Goal: Task Accomplishment & Management: Manage account settings

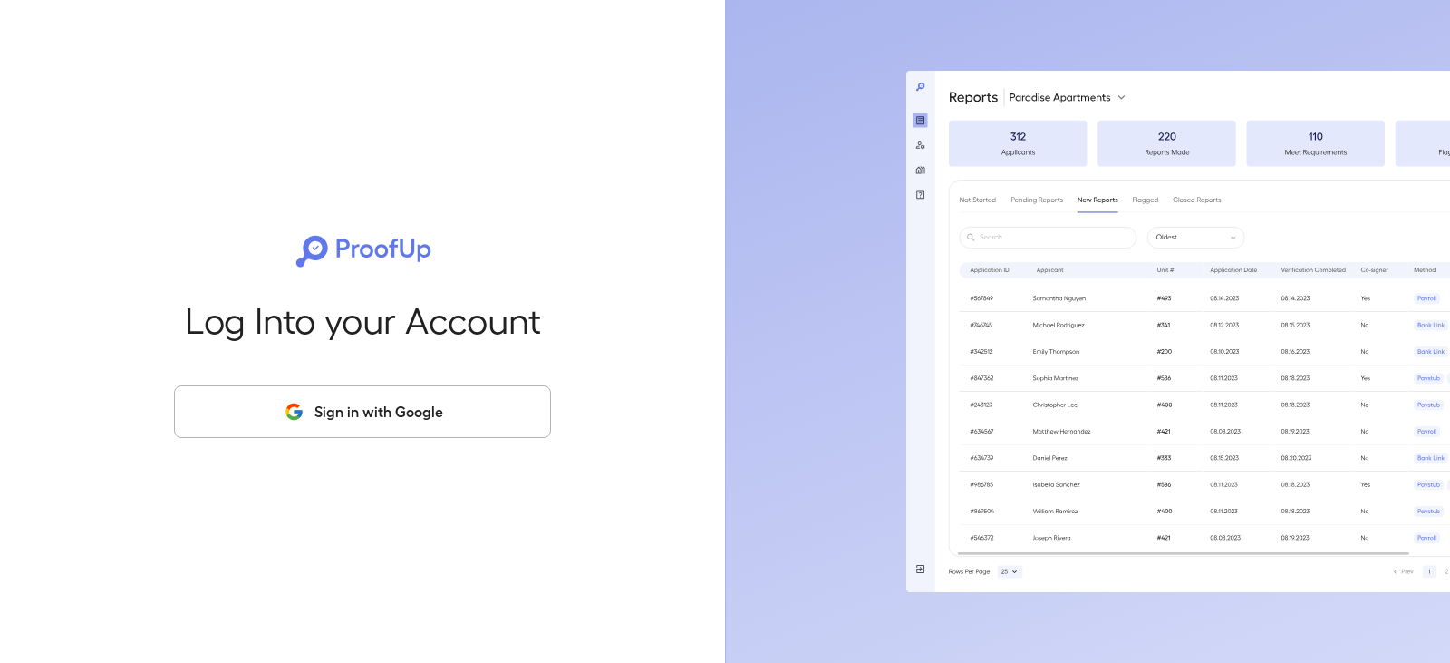
click at [344, 417] on button "Sign in with Google" at bounding box center [362, 411] width 377 height 53
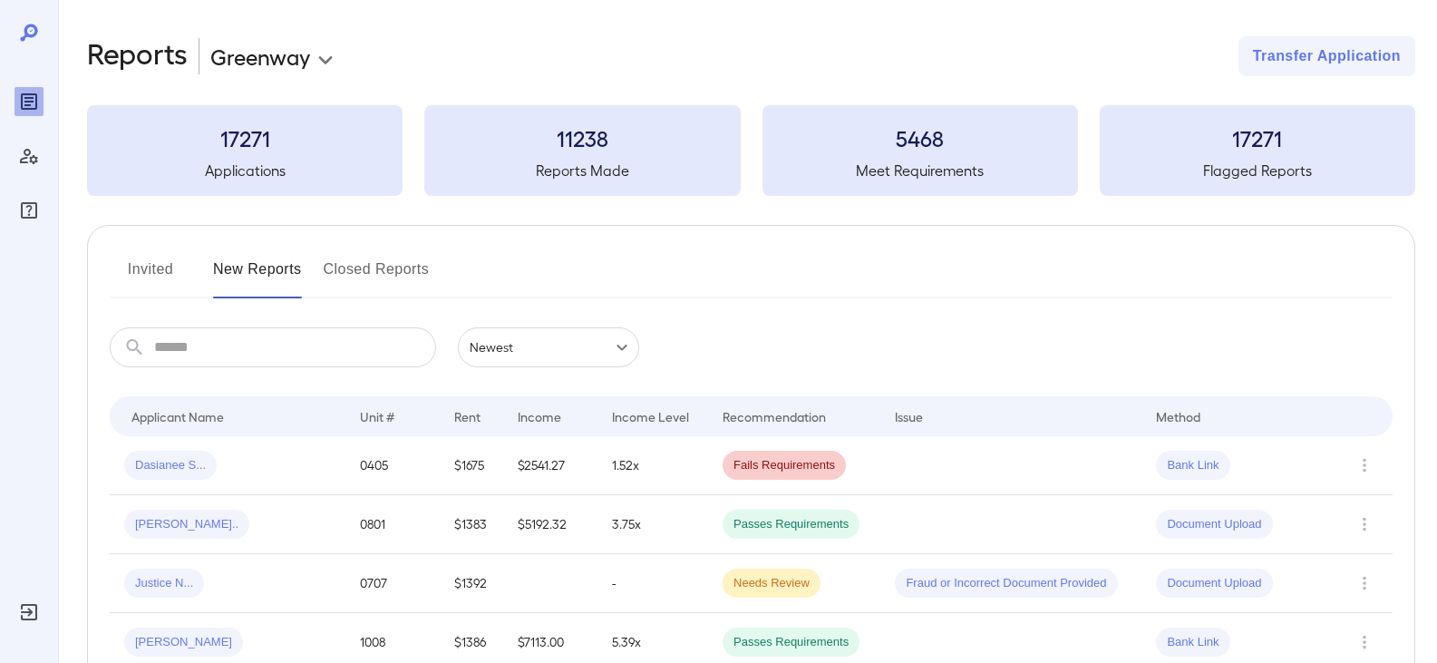
click at [168, 283] on button "Invited" at bounding box center [151, 277] width 82 height 44
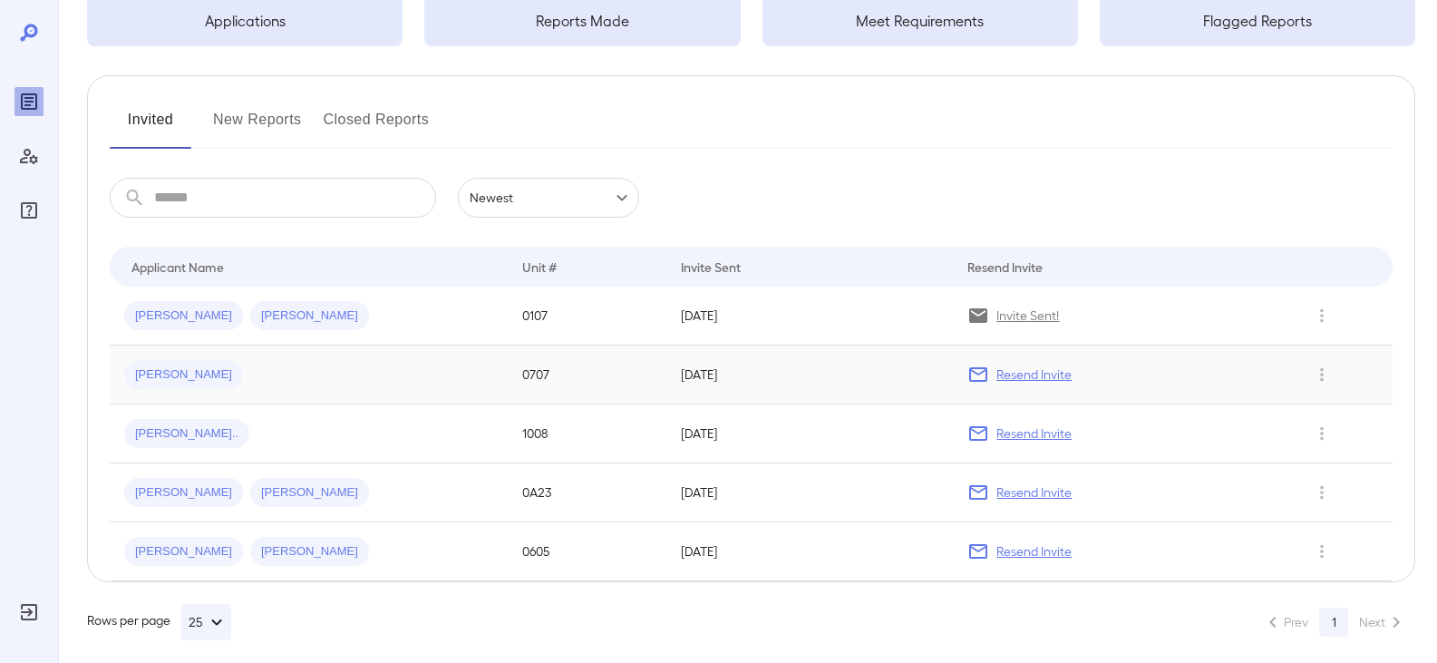
scroll to position [163, 0]
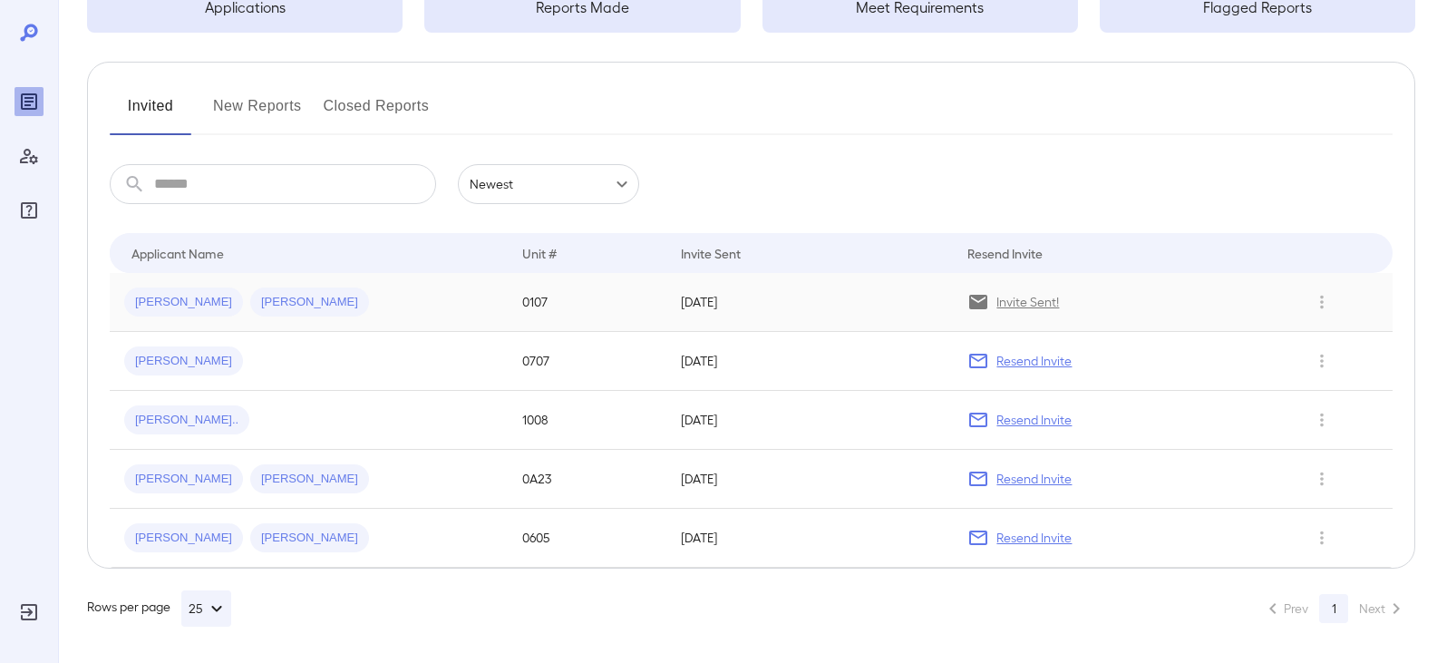
click at [303, 295] on div "[PERSON_NAME] [PERSON_NAME]" at bounding box center [308, 301] width 369 height 29
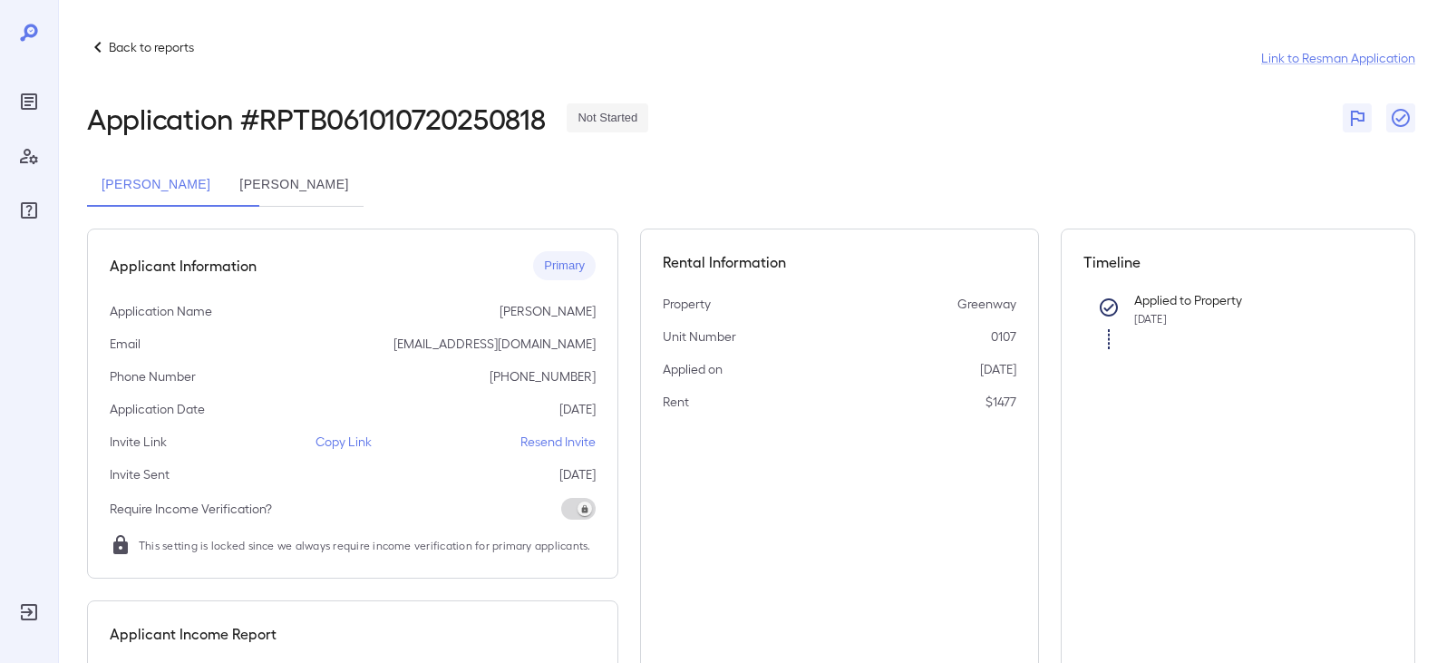
click at [347, 439] on p "Copy Link" at bounding box center [343, 441] width 56 height 18
click at [117, 39] on p "Back to reports" at bounding box center [151, 47] width 85 height 18
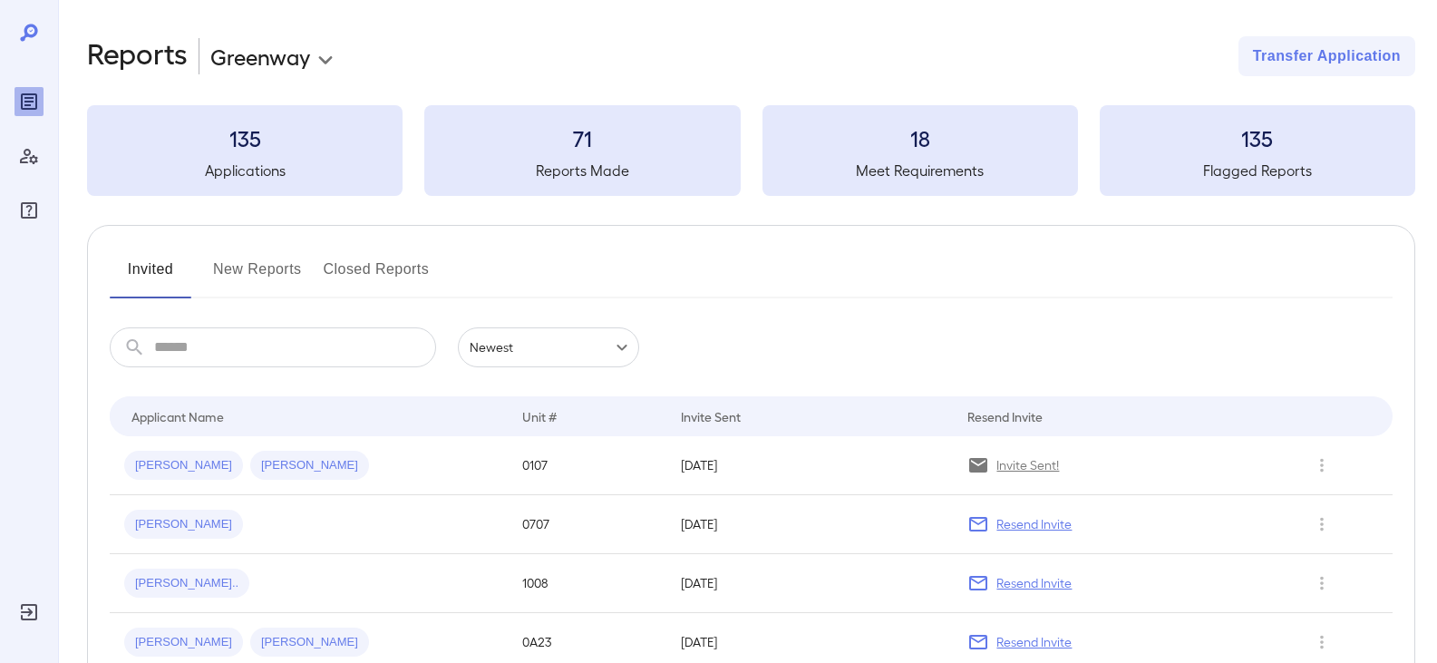
click at [244, 274] on button "New Reports" at bounding box center [257, 277] width 89 height 44
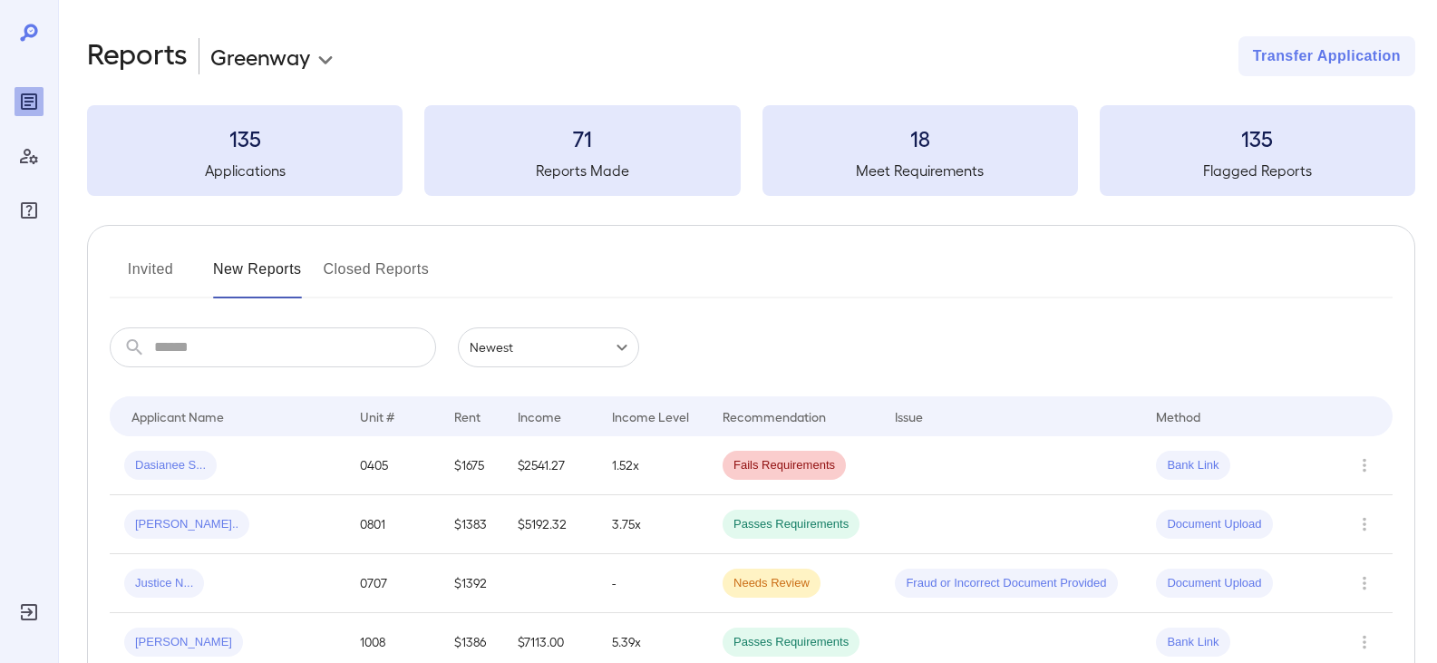
click at [165, 272] on button "Invited" at bounding box center [151, 277] width 82 height 44
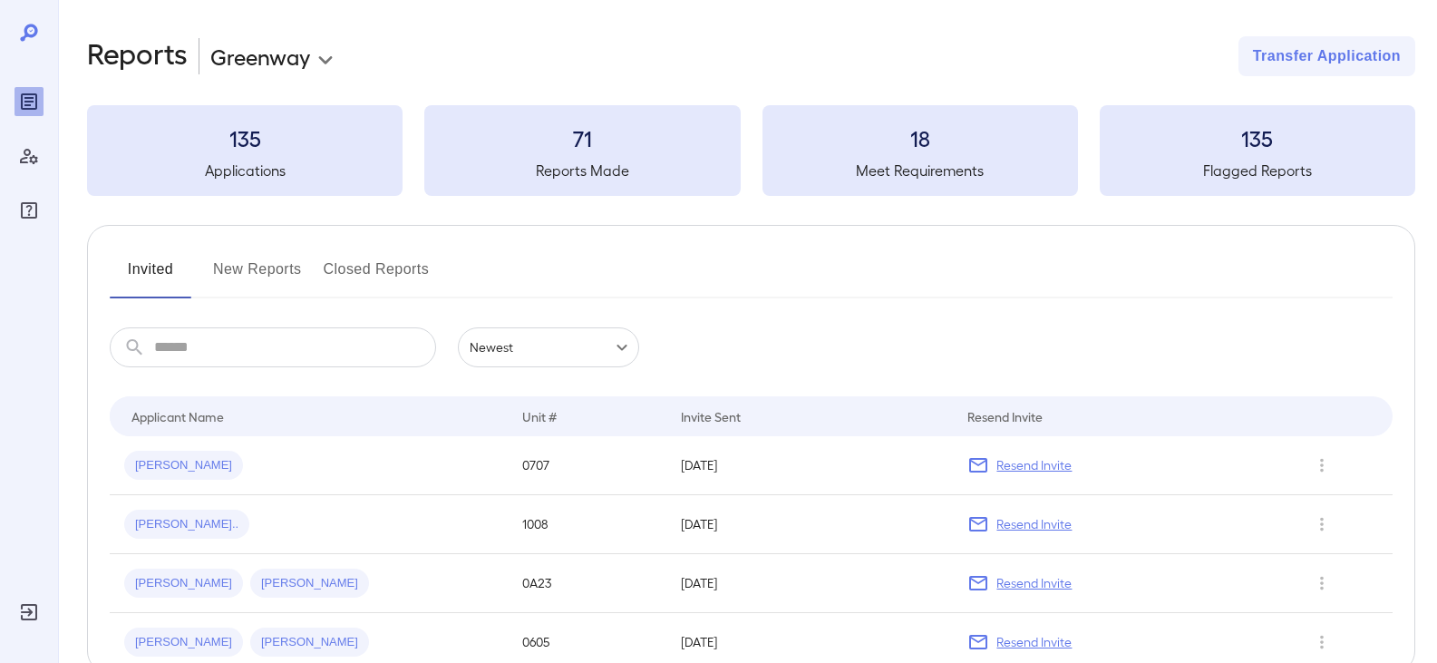
click at [237, 279] on button "New Reports" at bounding box center [257, 277] width 89 height 44
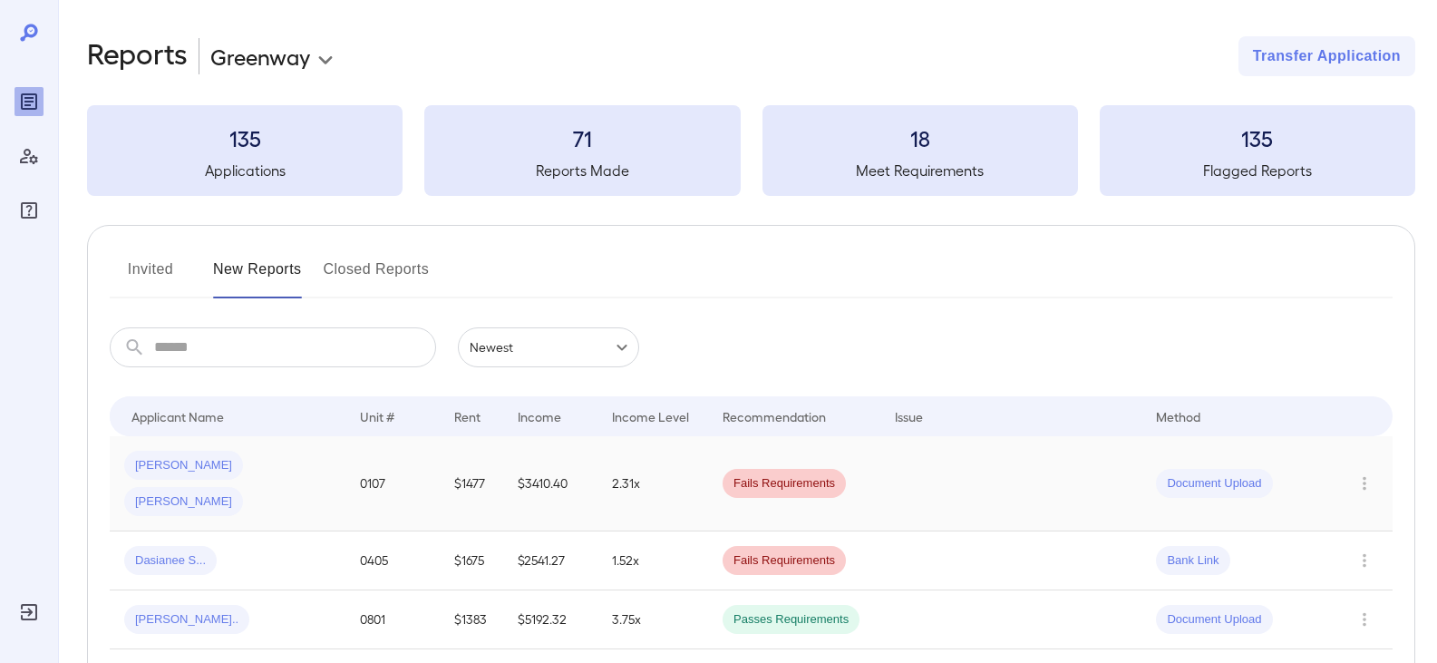
click at [303, 478] on div "[PERSON_NAME] [PERSON_NAME]" at bounding box center [227, 482] width 207 height 65
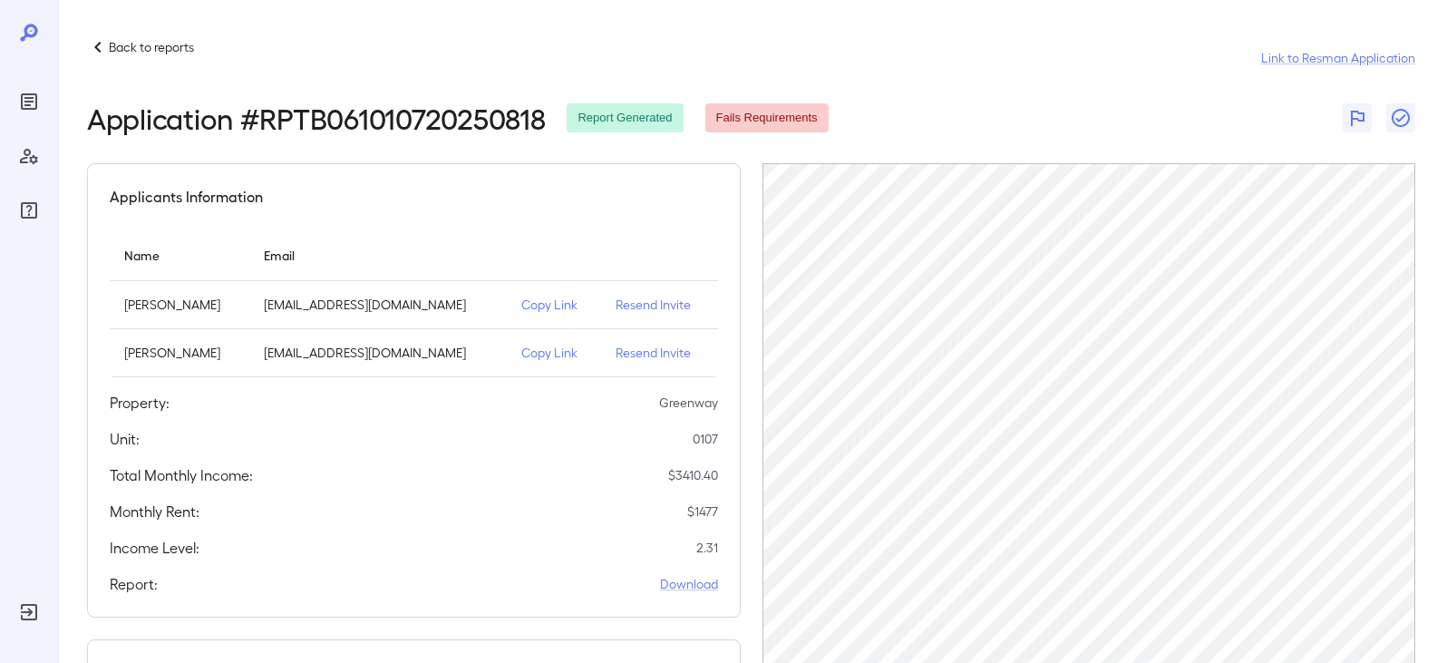
click at [134, 49] on p "Back to reports" at bounding box center [151, 47] width 85 height 18
